Goal: Transaction & Acquisition: Purchase product/service

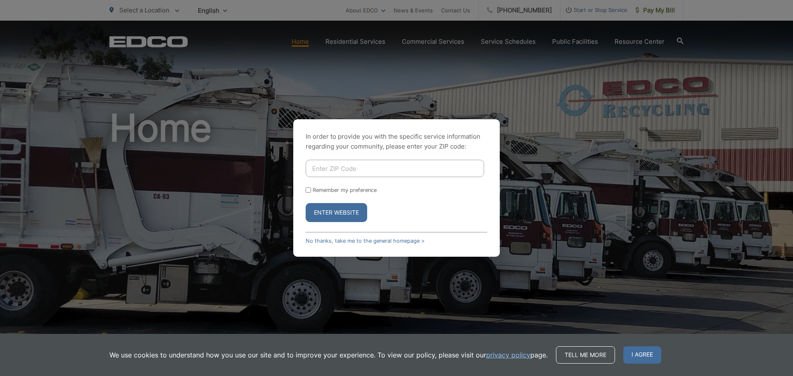
click at [554, 43] on div "In order to provide you with the specific service information regarding your co…" at bounding box center [396, 188] width 793 height 376
click at [379, 242] on link "No thanks, take me to the general homepage >" at bounding box center [365, 241] width 119 height 6
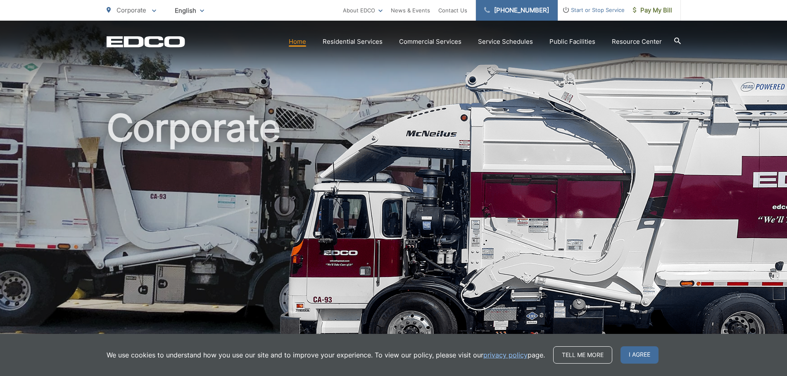
click at [540, 12] on link "[PHONE_NUMBER]" at bounding box center [517, 10] width 82 height 21
click at [461, 7] on link "Contact Us" at bounding box center [452, 10] width 29 height 10
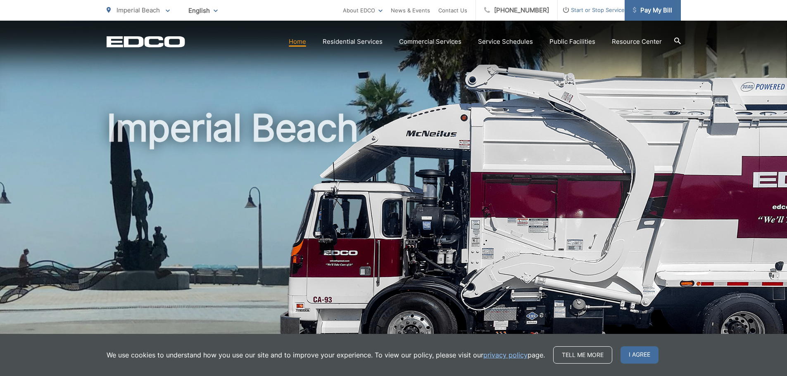
click at [651, 4] on link "Pay My Bill" at bounding box center [653, 10] width 56 height 21
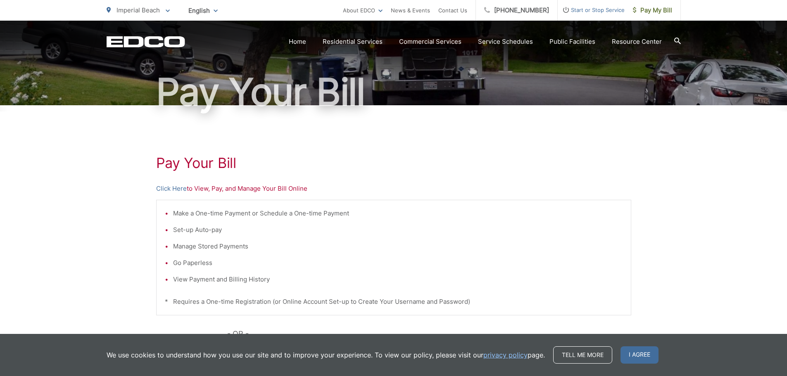
scroll to position [124, 0]
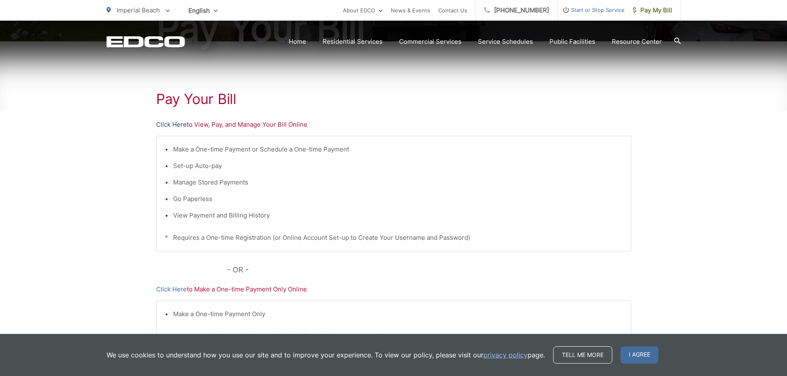
click at [171, 126] on link "Click Here" at bounding box center [171, 125] width 31 height 10
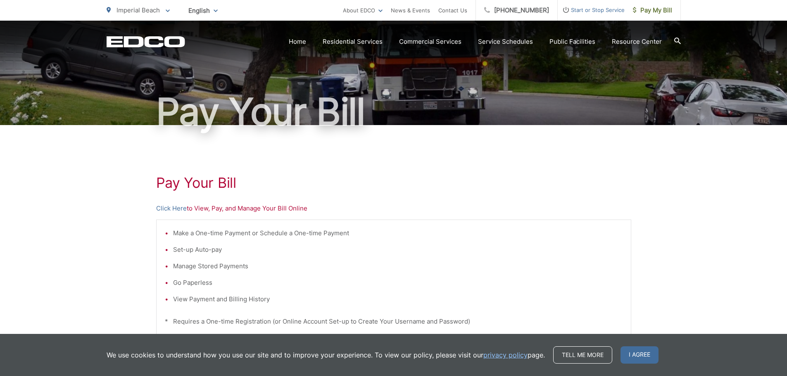
scroll to position [0, 0]
